Goal: Check status: Check status

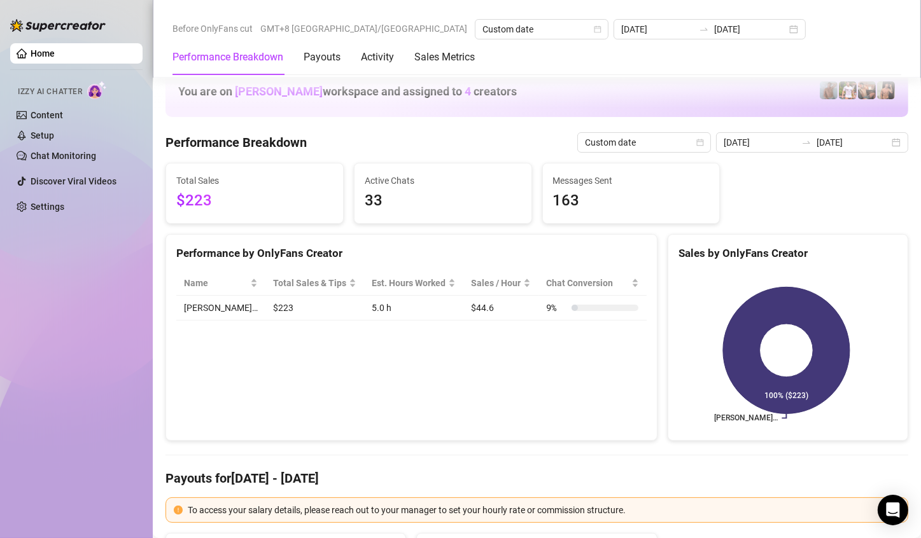
scroll to position [1464, 0]
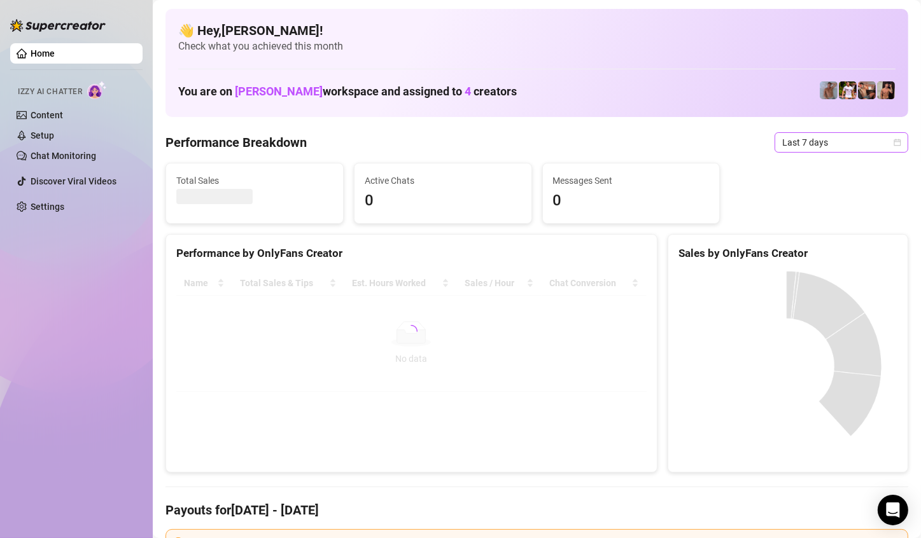
click at [852, 149] on span "Last 7 days" at bounding box center [841, 142] width 118 height 19
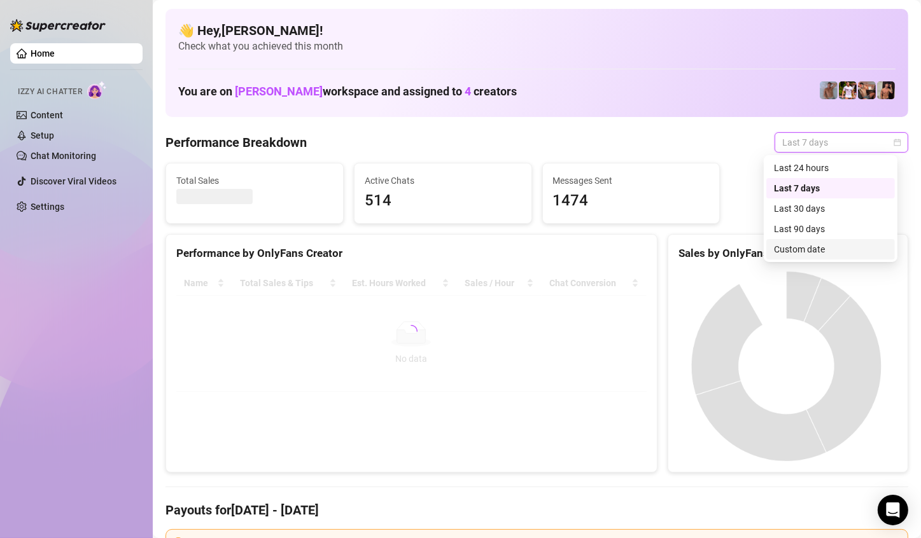
click at [781, 250] on div "Custom date" at bounding box center [830, 249] width 113 height 14
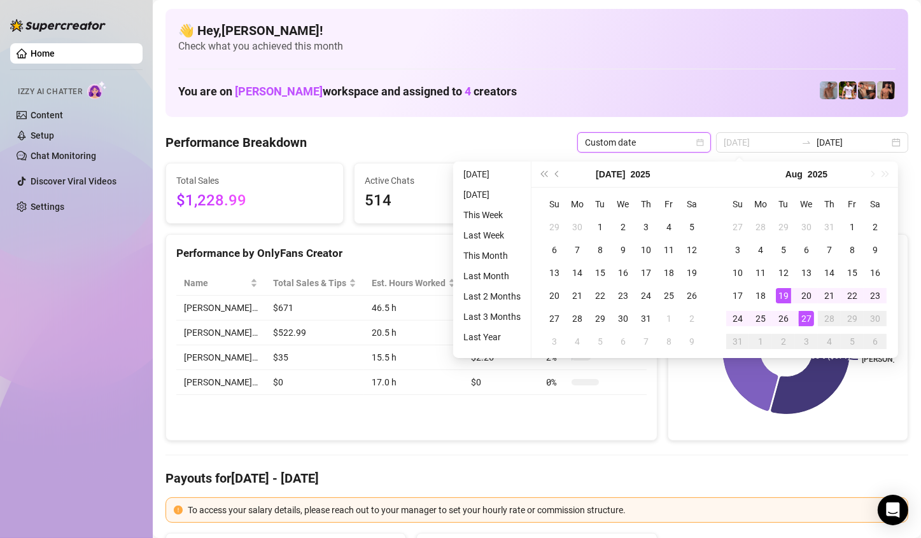
type input "[DATE]"
click at [804, 315] on div "27" at bounding box center [806, 318] width 15 height 15
click at [805, 315] on div "27" at bounding box center [806, 318] width 15 height 15
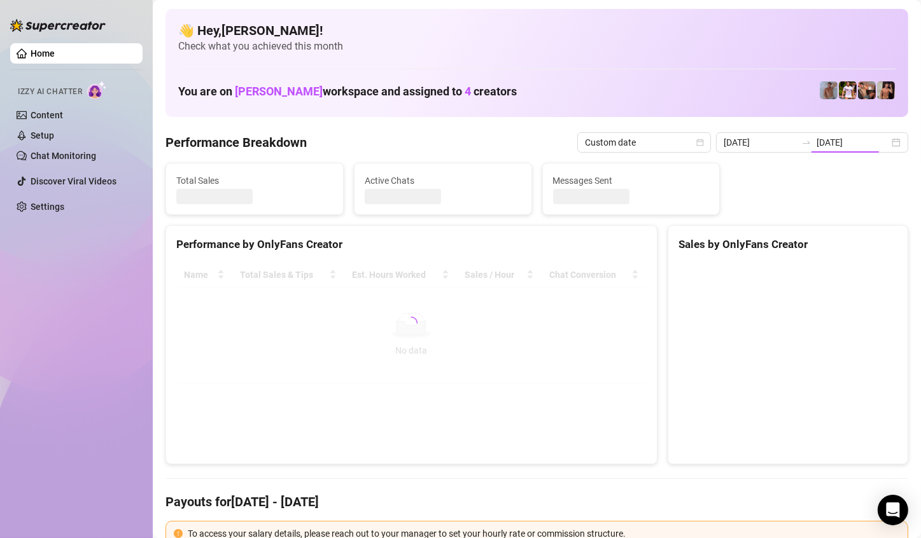
type input "[DATE]"
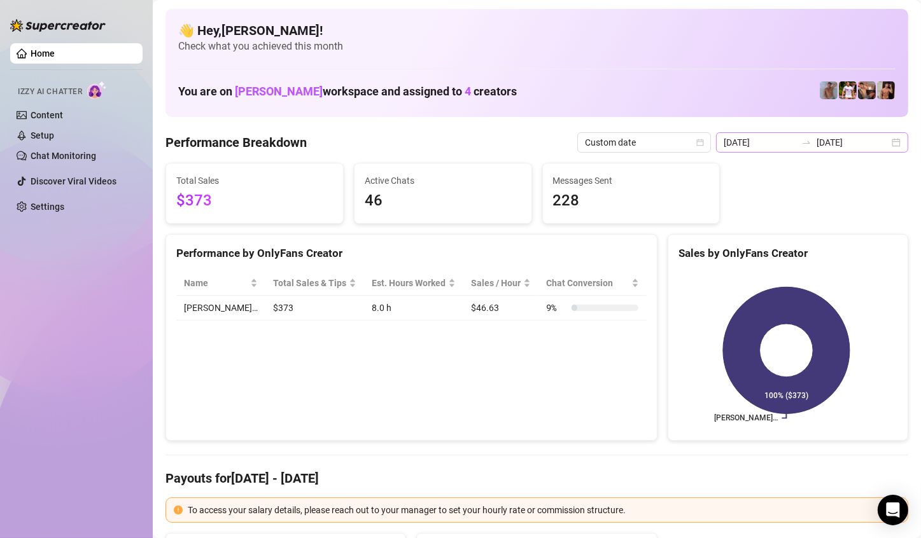
click at [883, 142] on div "[DATE] [DATE]" at bounding box center [812, 142] width 192 height 20
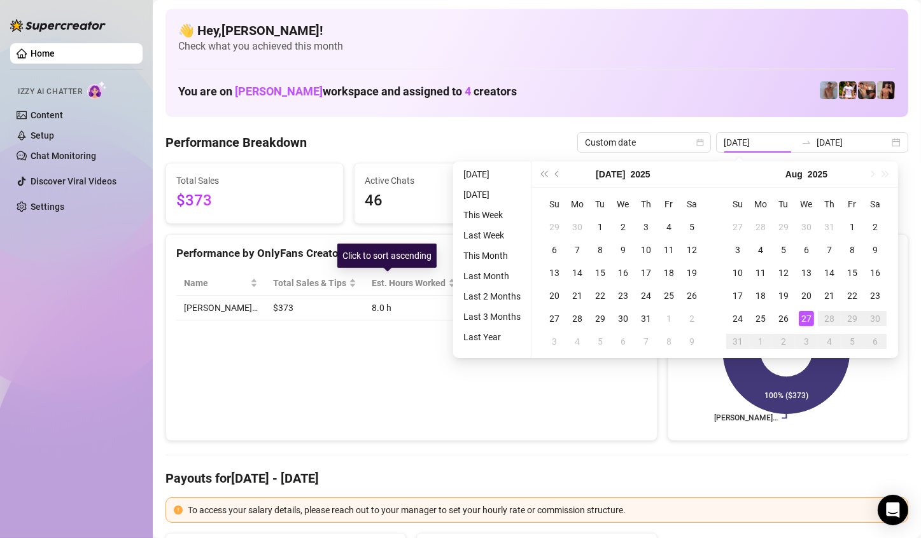
click at [432, 258] on div "Performance by OnlyFans Creator" at bounding box center [411, 253] width 470 height 17
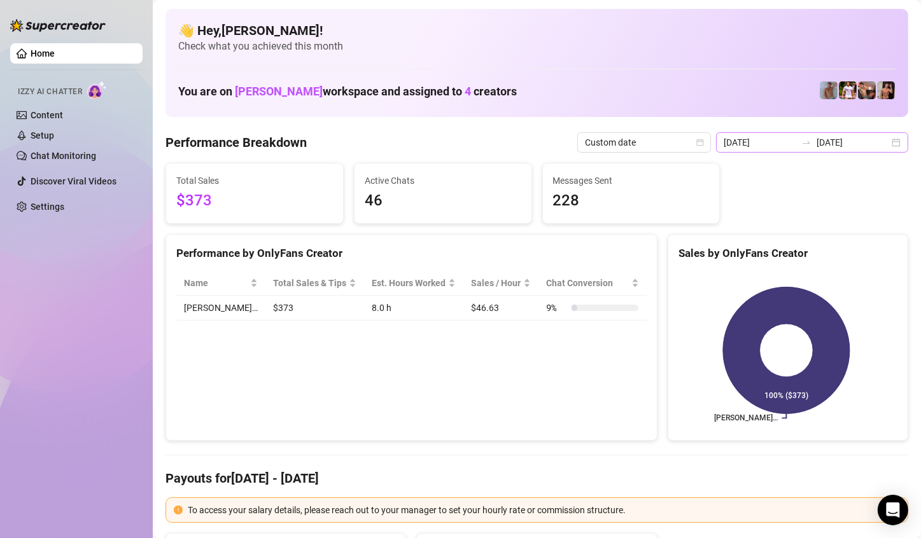
click at [889, 143] on div "[DATE] [DATE]" at bounding box center [812, 142] width 192 height 20
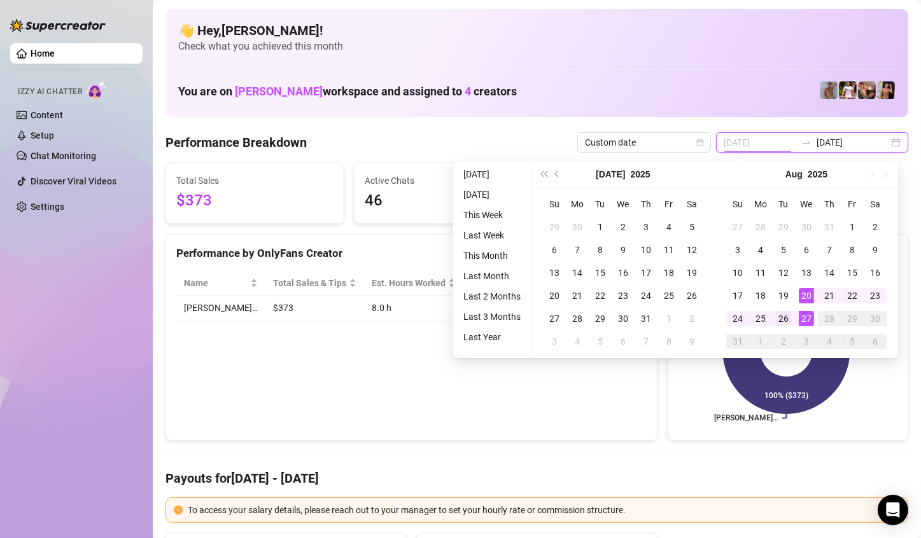
type input "[DATE]"
click at [776, 320] on div "26" at bounding box center [783, 318] width 15 height 15
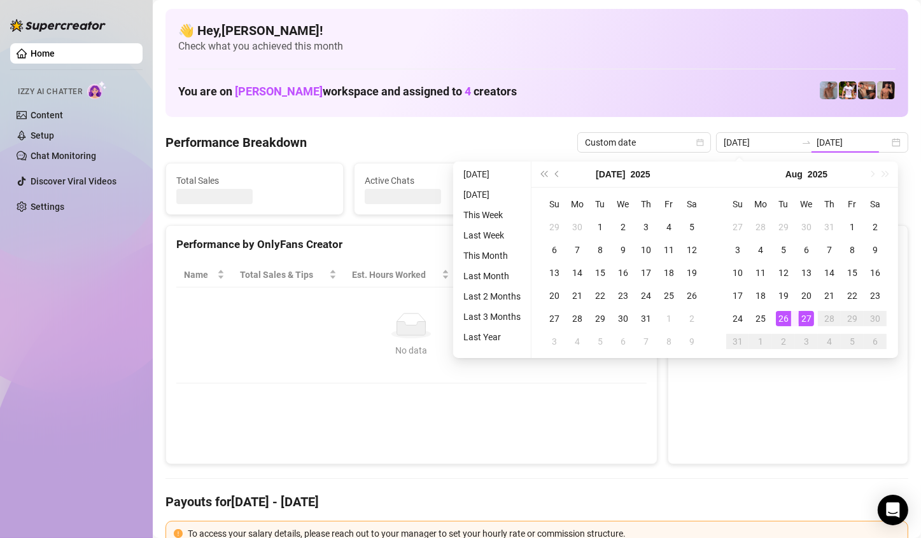
type input "[DATE]"
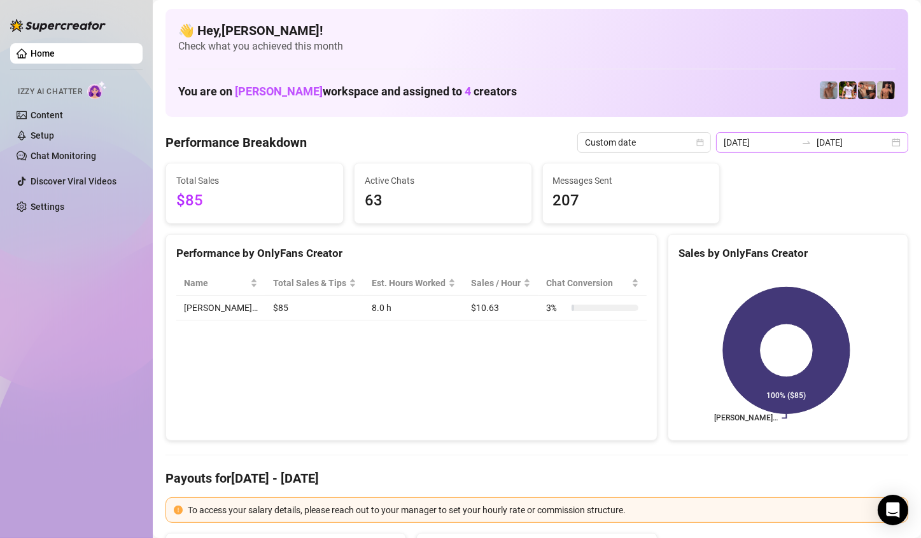
click at [888, 141] on div "[DATE] [DATE]" at bounding box center [812, 142] width 192 height 20
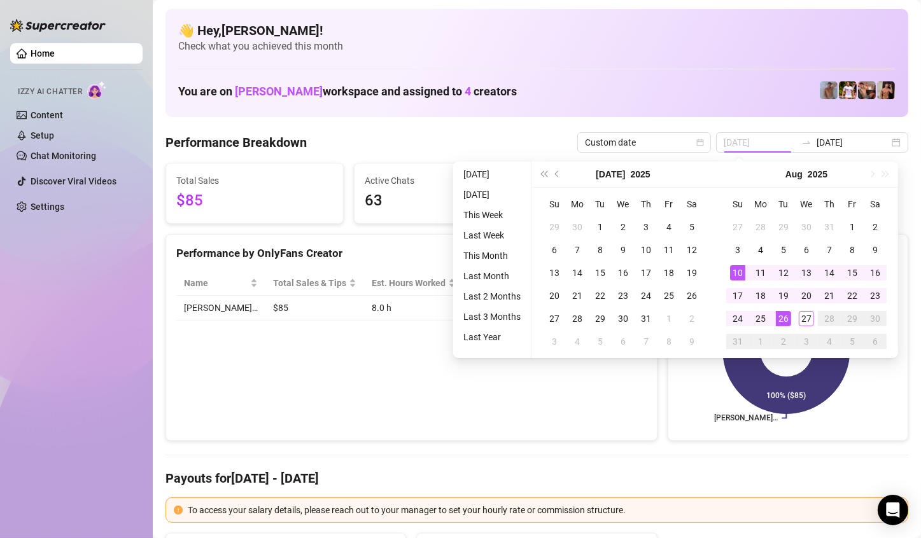
click at [764, 315] on div "25" at bounding box center [760, 318] width 15 height 15
type input "[DATE]"
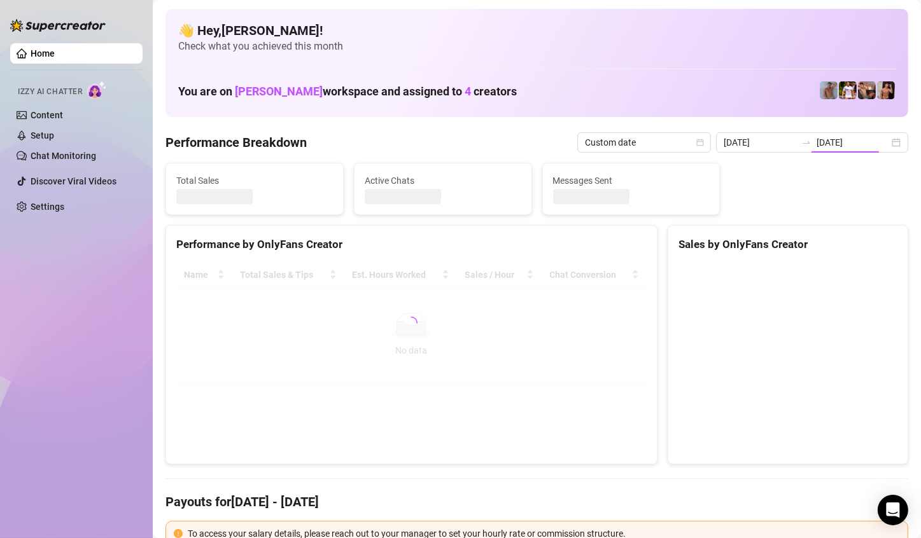
type input "[DATE]"
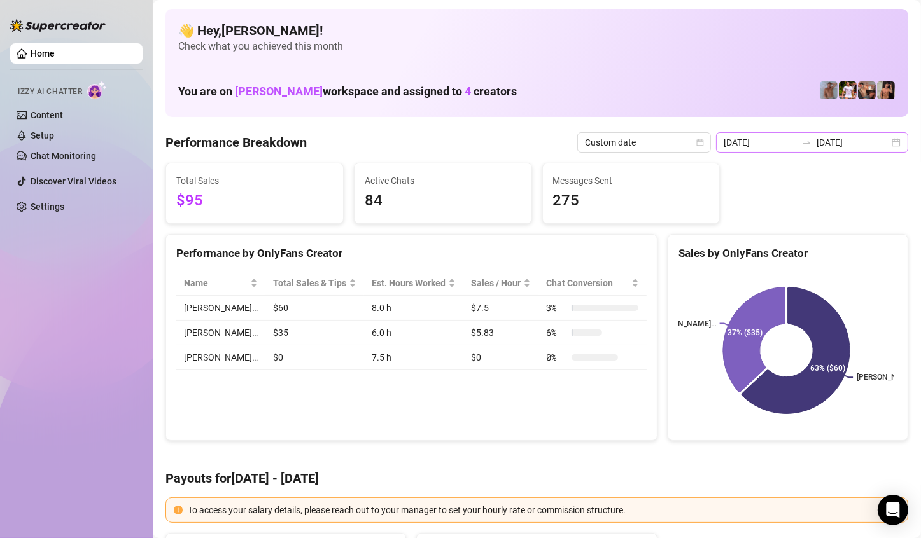
click at [888, 144] on div "[DATE] [DATE]" at bounding box center [812, 142] width 192 height 20
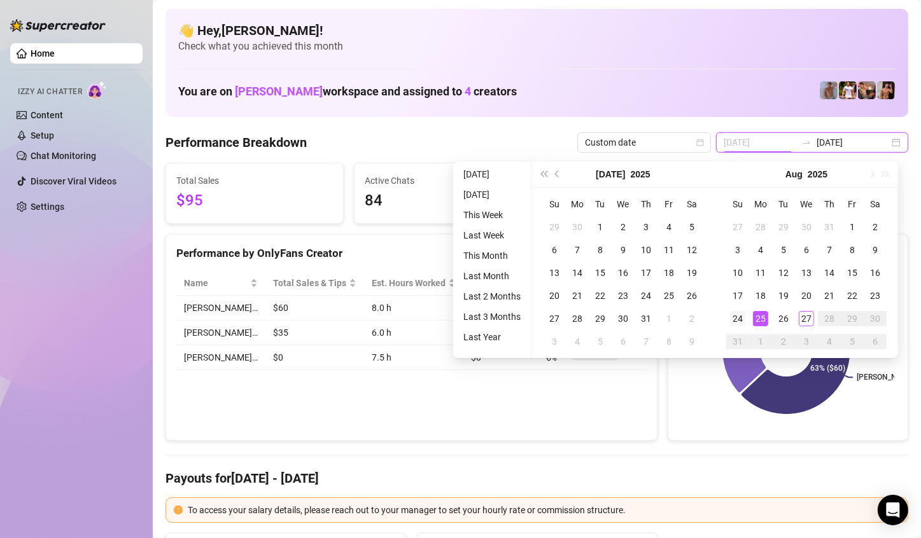
type input "[DATE]"
click at [743, 317] on div "24" at bounding box center [737, 318] width 15 height 15
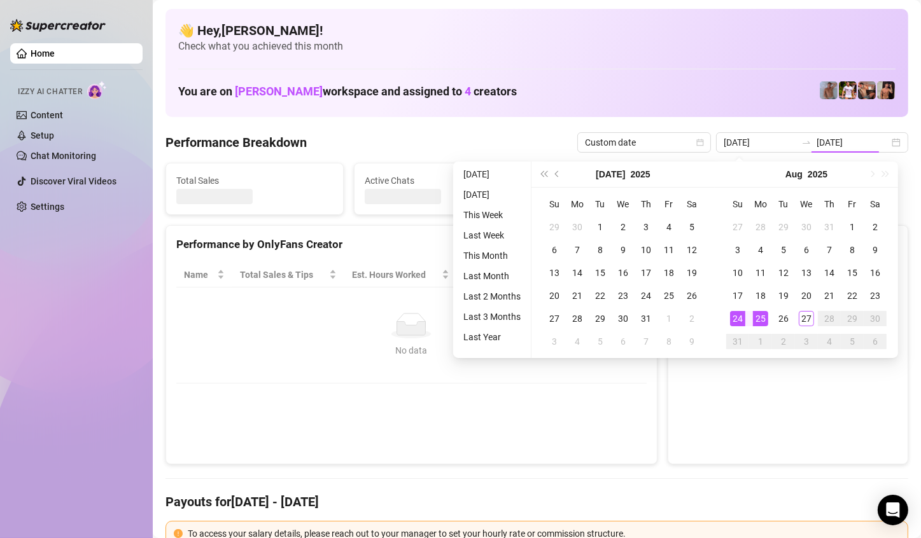
type input "[DATE]"
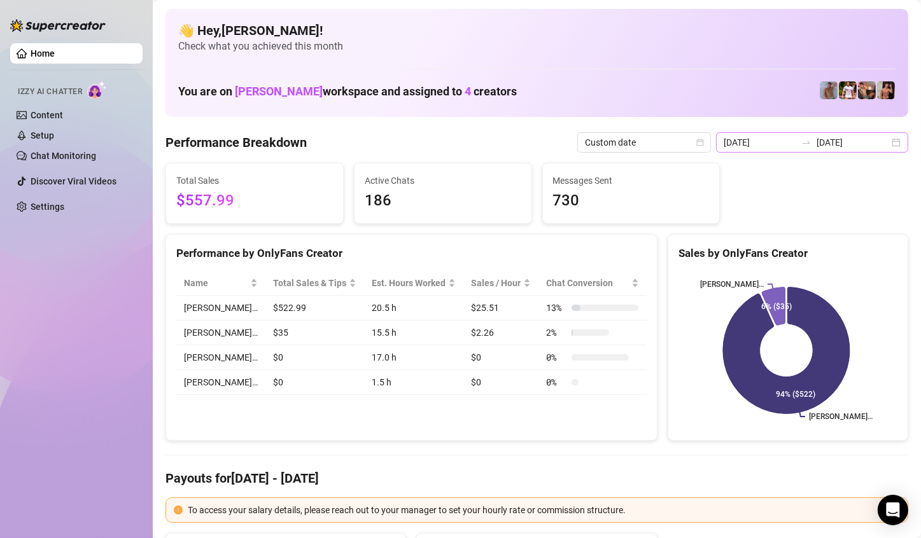
click at [887, 142] on div "[DATE] [DATE]" at bounding box center [812, 142] width 192 height 20
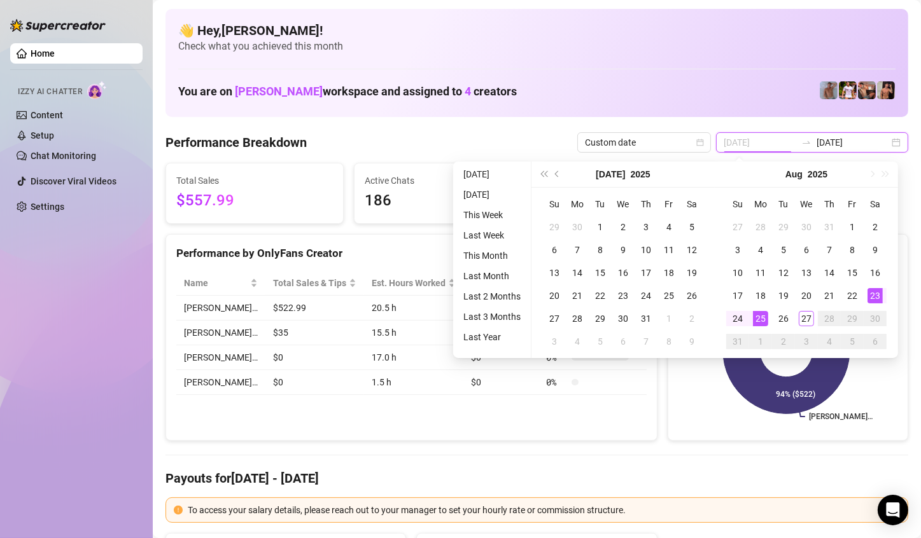
type input "[DATE]"
click at [874, 290] on div "23" at bounding box center [874, 295] width 15 height 15
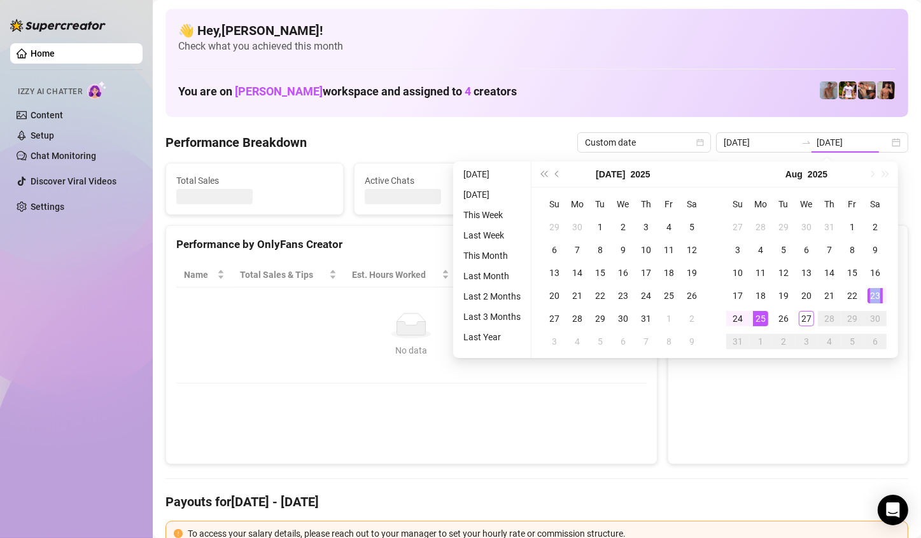
type input "[DATE]"
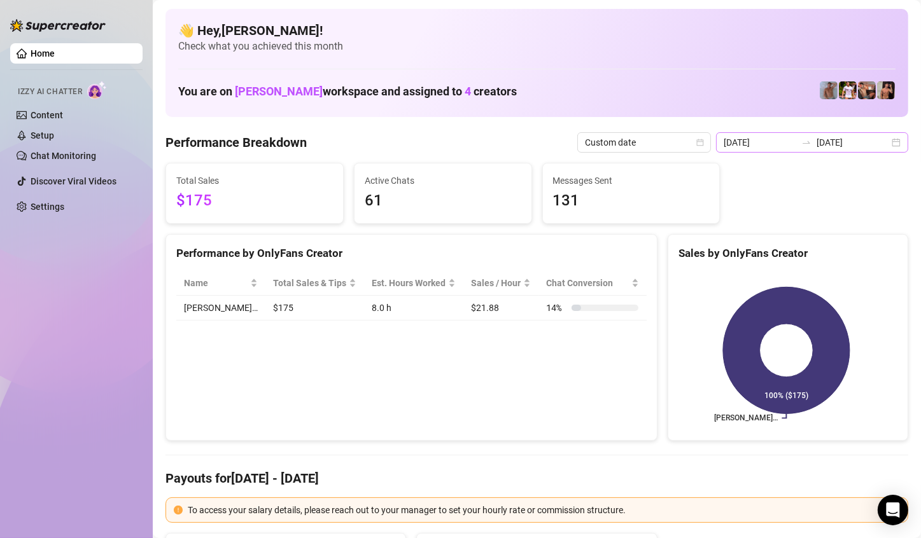
click at [884, 139] on div "[DATE] [DATE]" at bounding box center [812, 142] width 192 height 20
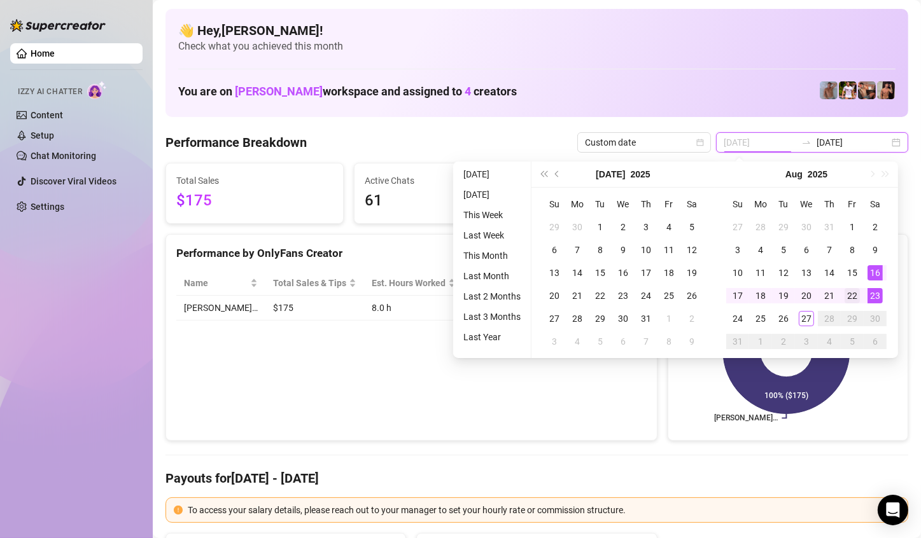
type input "[DATE]"
click at [851, 289] on div "22" at bounding box center [852, 295] width 15 height 15
click at [852, 289] on div "22" at bounding box center [852, 295] width 15 height 15
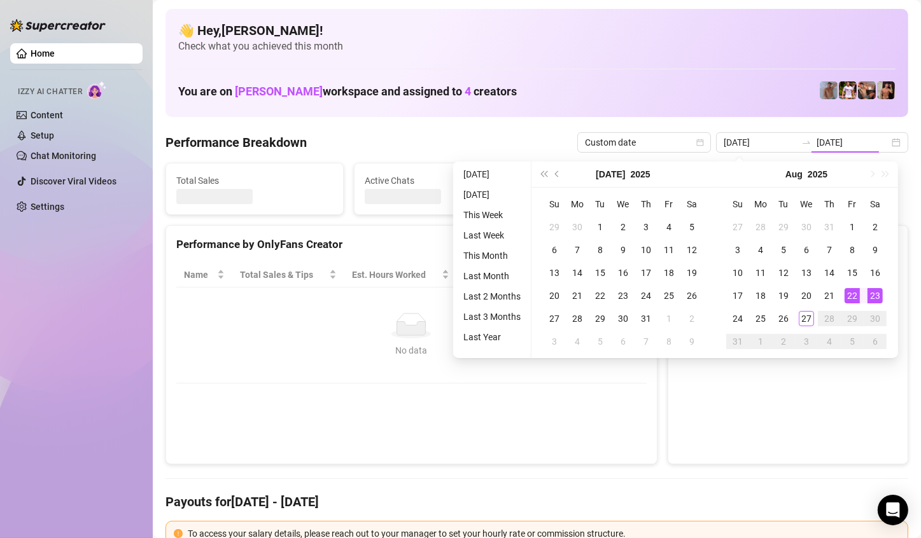
type input "[DATE]"
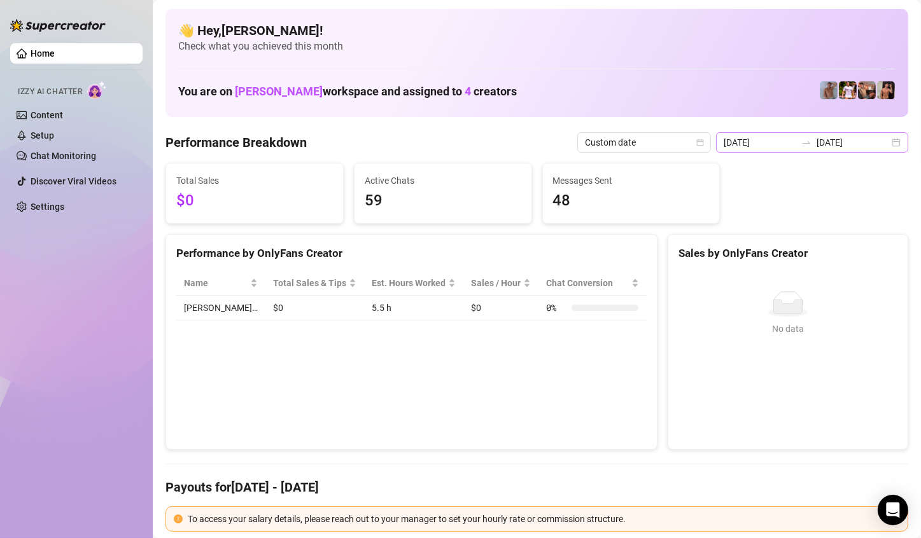
click at [881, 144] on div "[DATE] [DATE]" at bounding box center [812, 142] width 192 height 20
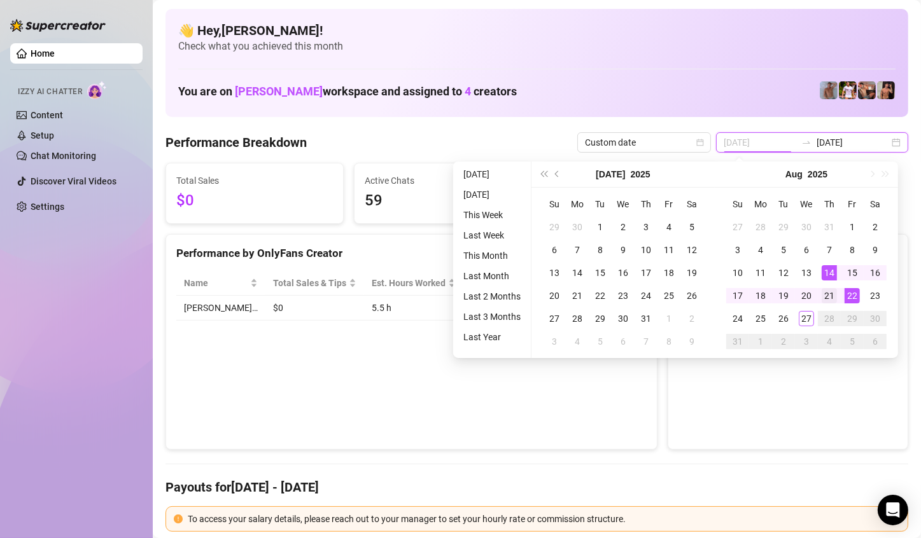
type input "[DATE]"
click at [832, 288] on div "21" at bounding box center [829, 295] width 15 height 15
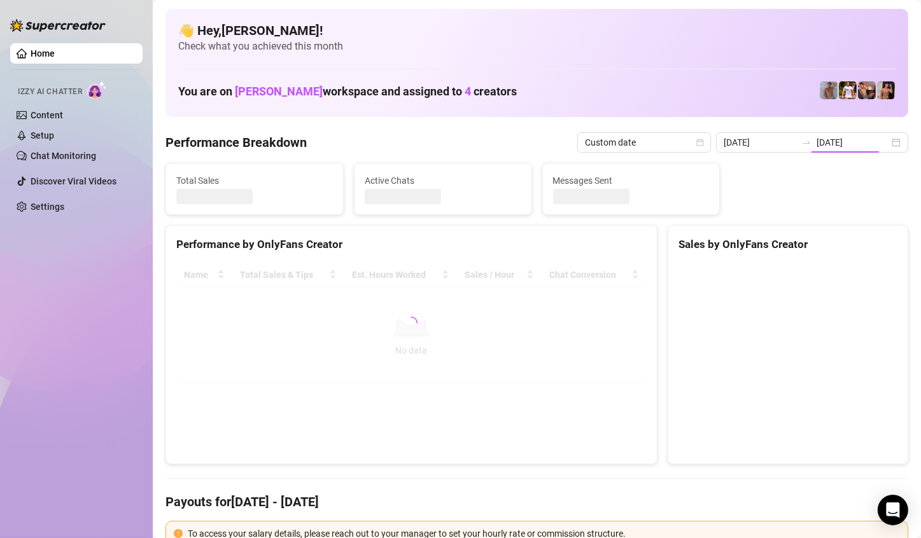
type input "[DATE]"
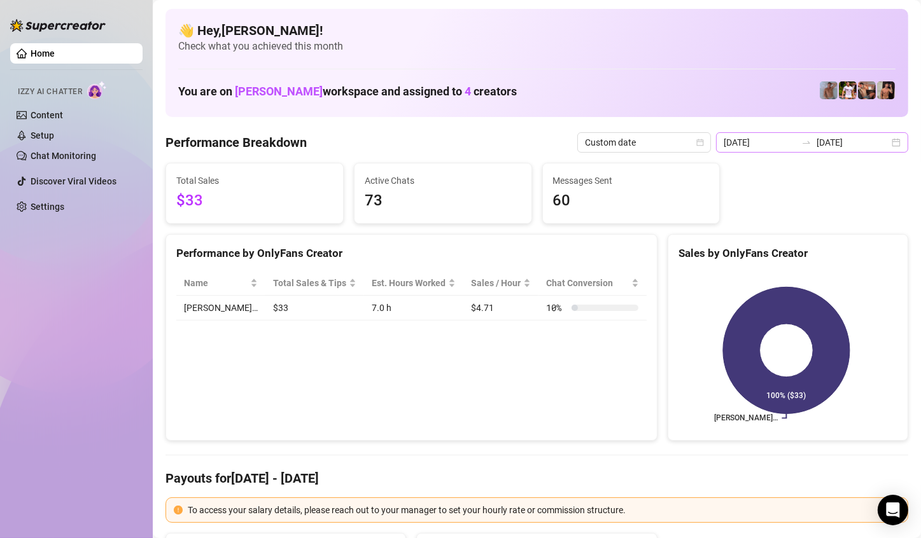
click at [885, 143] on div "[DATE] [DATE]" at bounding box center [812, 142] width 192 height 20
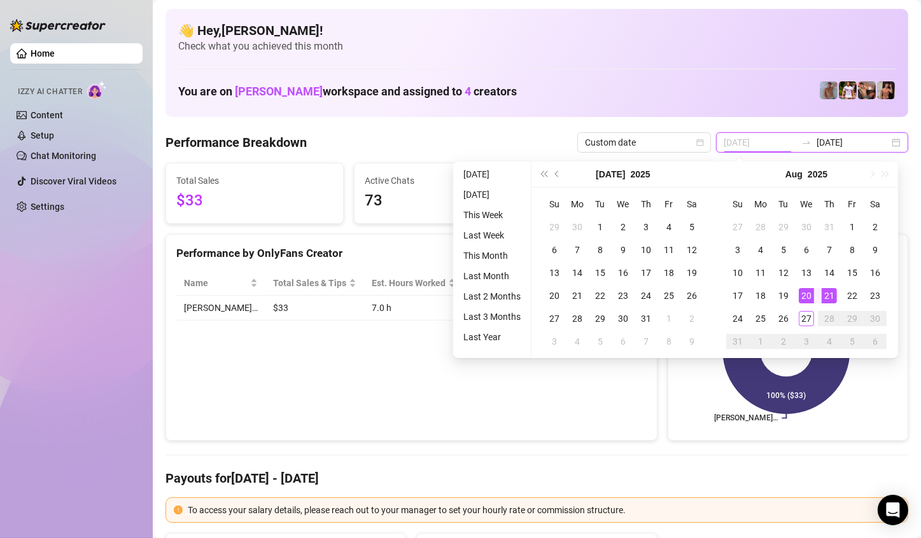
type input "[DATE]"
click at [806, 296] on div "20" at bounding box center [806, 295] width 15 height 15
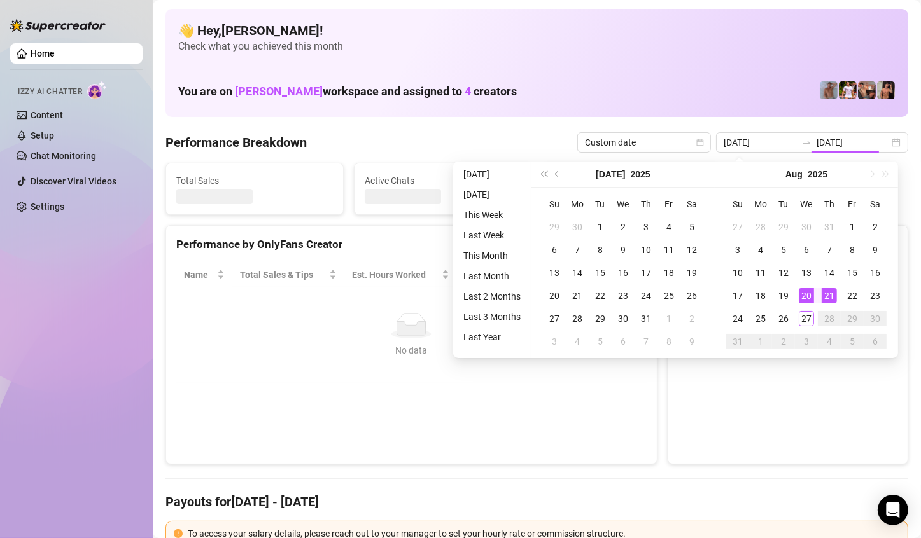
type input "[DATE]"
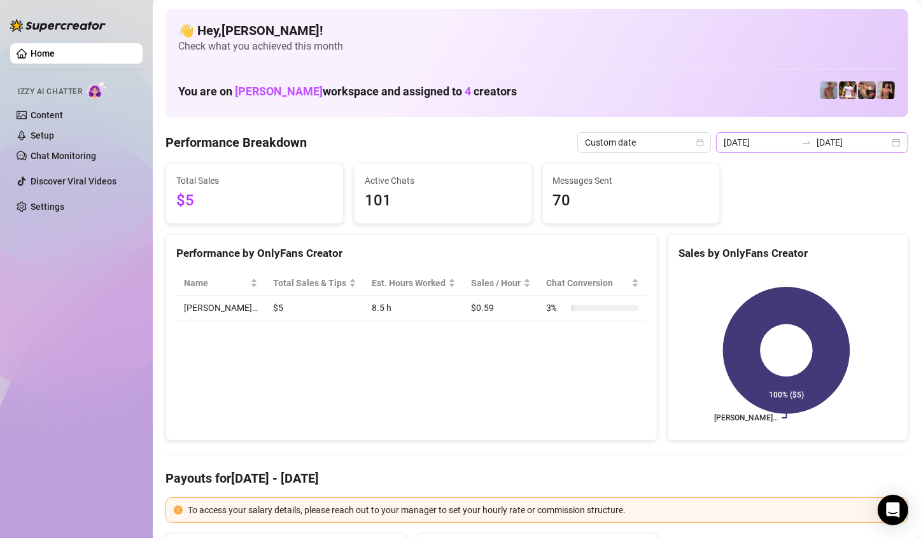
click at [893, 143] on div "[DATE] [DATE]" at bounding box center [812, 142] width 192 height 20
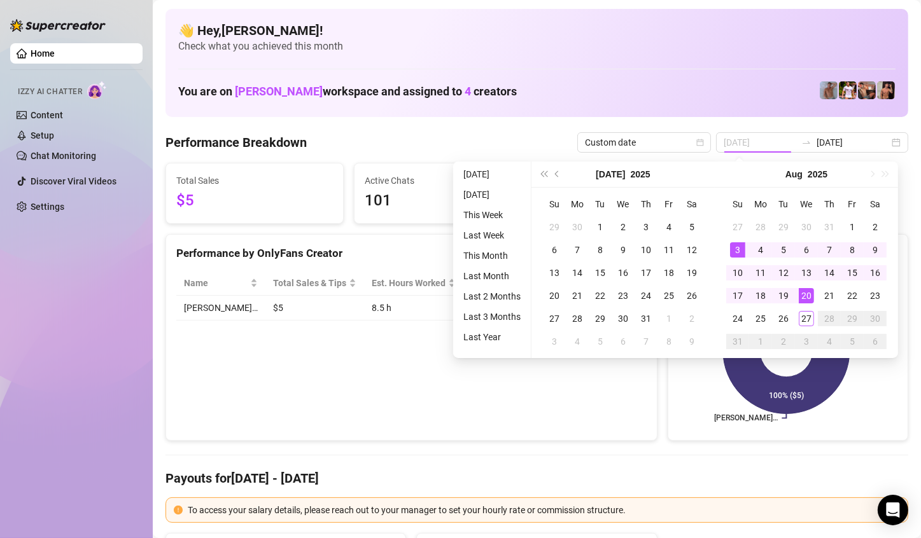
drag, startPoint x: 556, startPoint y: 344, endPoint x: 527, endPoint y: 389, distance: 53.0
click at [531, 390] on body "Home Izzy AI Chatter Content Setup Chat Monitoring Discover Viral Videos Settin…" at bounding box center [460, 269] width 921 height 538
click at [526, 391] on div "Performance by OnlyFans Creator Name Total Sales & Tips Est. Hours Worked Sales…" at bounding box center [411, 337] width 492 height 207
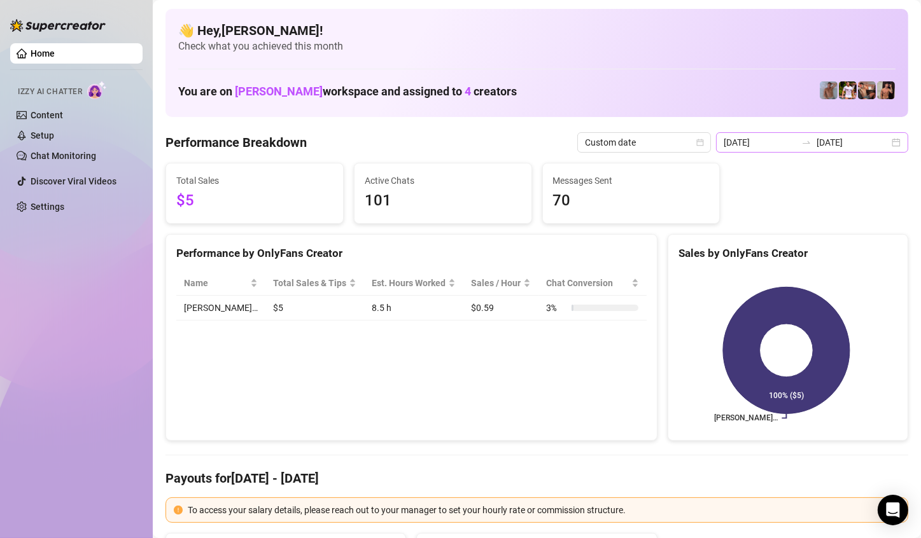
click at [882, 143] on div "[DATE] [DATE]" at bounding box center [812, 142] width 192 height 20
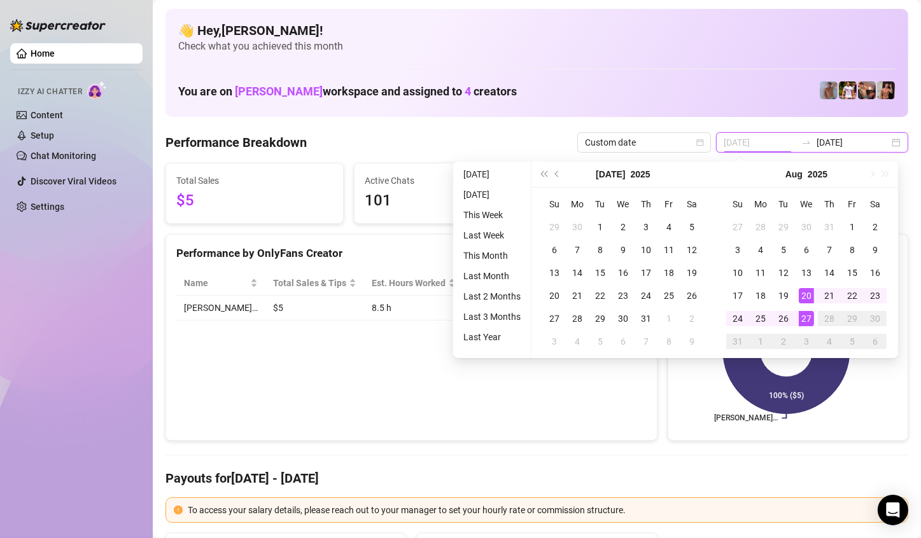
type input "[DATE]"
click at [813, 313] on div "27" at bounding box center [806, 318] width 15 height 15
click at [812, 313] on div "27" at bounding box center [806, 318] width 15 height 15
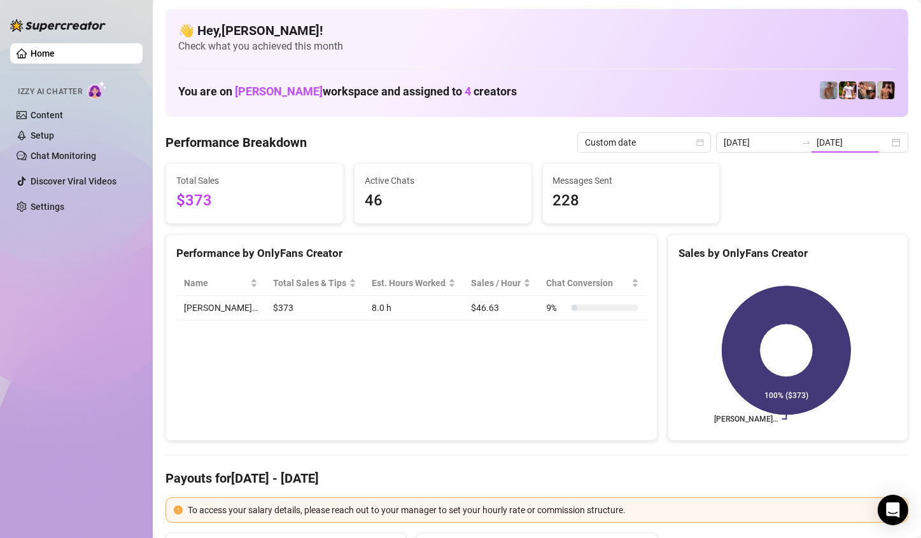
type input "[DATE]"
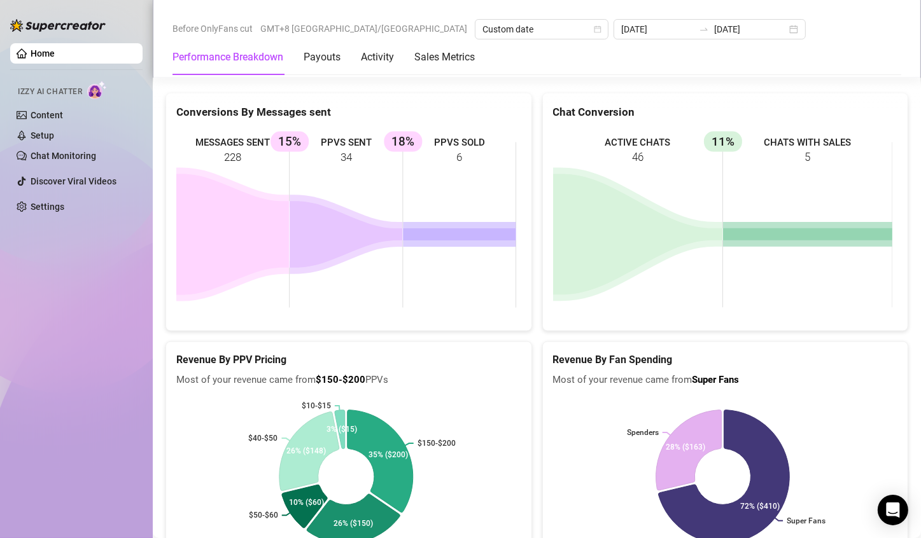
scroll to position [1640, 0]
